Goal: Navigation & Orientation: Find specific page/section

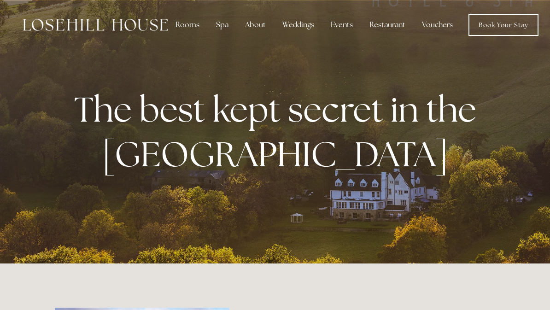
click at [219, 29] on div "Spa" at bounding box center [221, 25] width 27 height 18
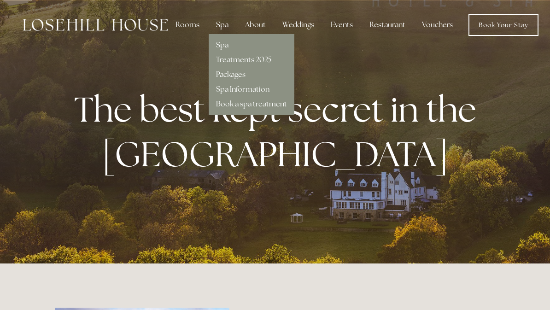
click at [225, 48] on link "Spa" at bounding box center [222, 45] width 12 height 10
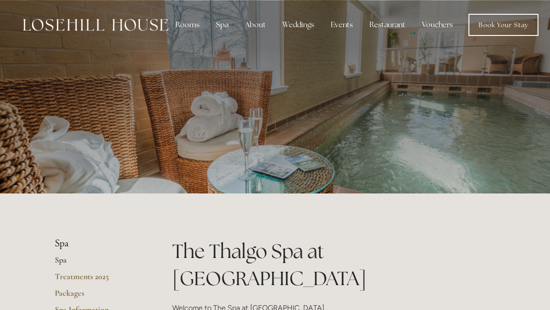
click at [182, 23] on div "Rooms" at bounding box center [187, 25] width 39 height 18
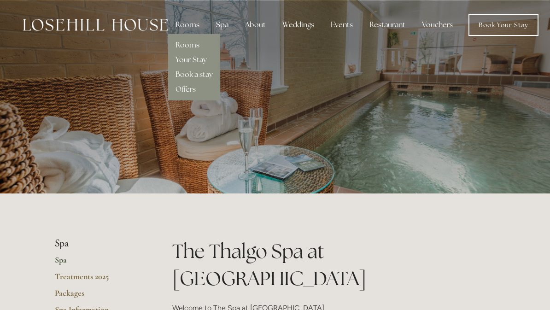
click at [183, 59] on link "Your Stay" at bounding box center [190, 60] width 31 height 10
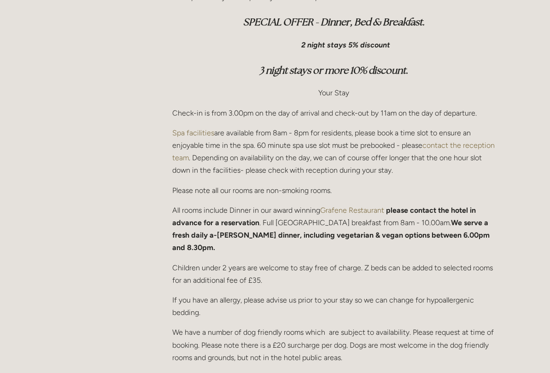
scroll to position [315, 0]
click at [187, 231] on strong "We serve a fresh daily a-[PERSON_NAME] dinner, including vegetarian & vegan opt…" at bounding box center [331, 235] width 319 height 34
click at [238, 234] on strong "We serve a fresh daily a-la-carte dinner, including vegetarian & vegan options …" at bounding box center [331, 235] width 319 height 34
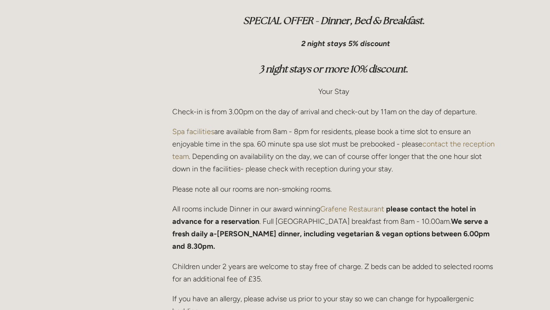
scroll to position [308, 0]
